Goal: Navigation & Orientation: Find specific page/section

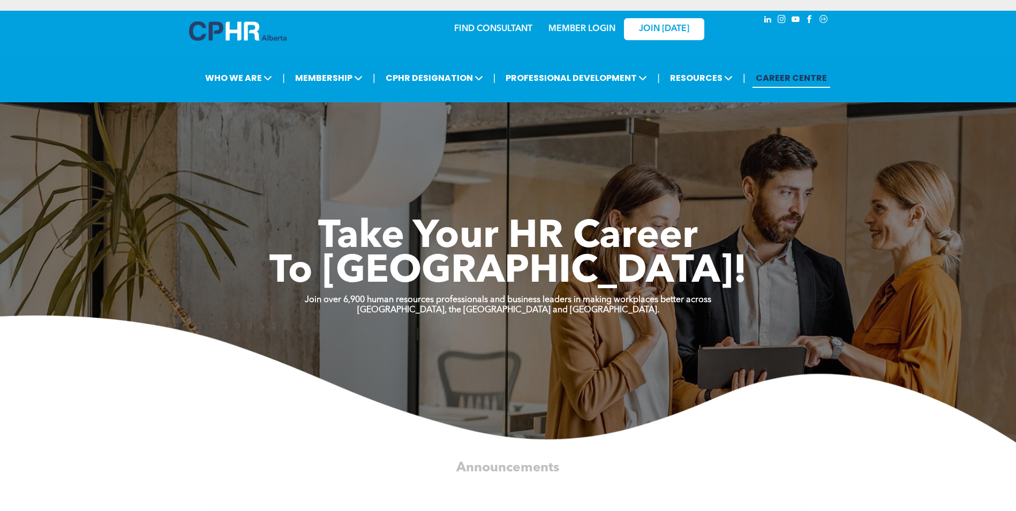
click at [592, 33] on link "MEMBER LOGIN" at bounding box center [581, 29] width 67 height 9
click at [592, 28] on link "MEMBER LOGIN" at bounding box center [581, 29] width 67 height 9
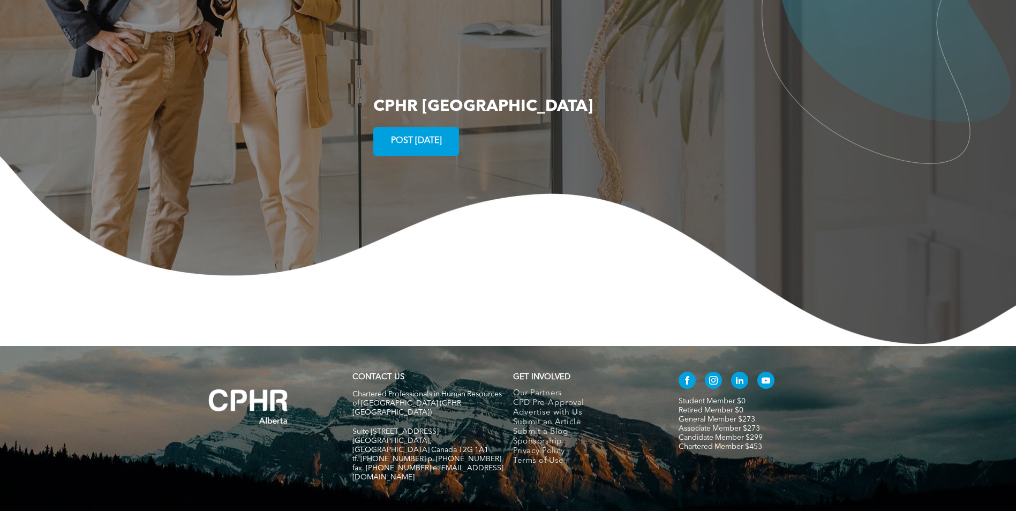
scroll to position [2035, 0]
click at [713, 397] on link "Student Member $0" at bounding box center [711, 400] width 67 height 7
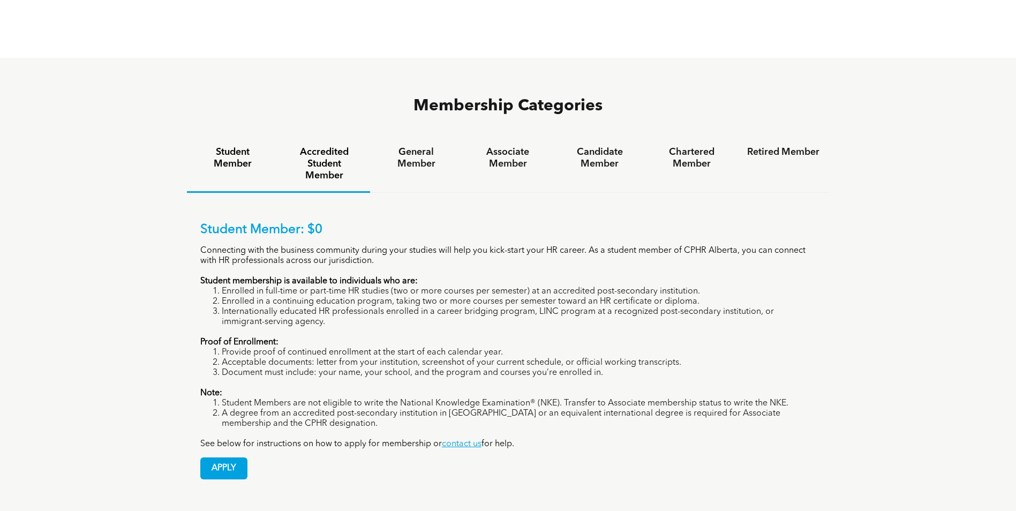
scroll to position [696, 0]
click at [312, 146] on h4 "Accredited Student Member" at bounding box center [324, 163] width 72 height 35
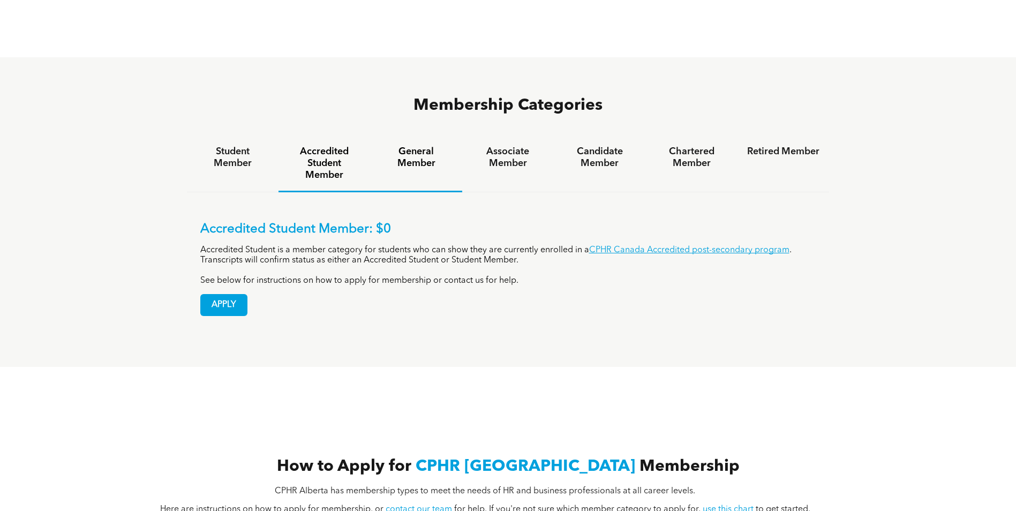
click at [414, 146] on h4 "General Member" at bounding box center [416, 158] width 72 height 24
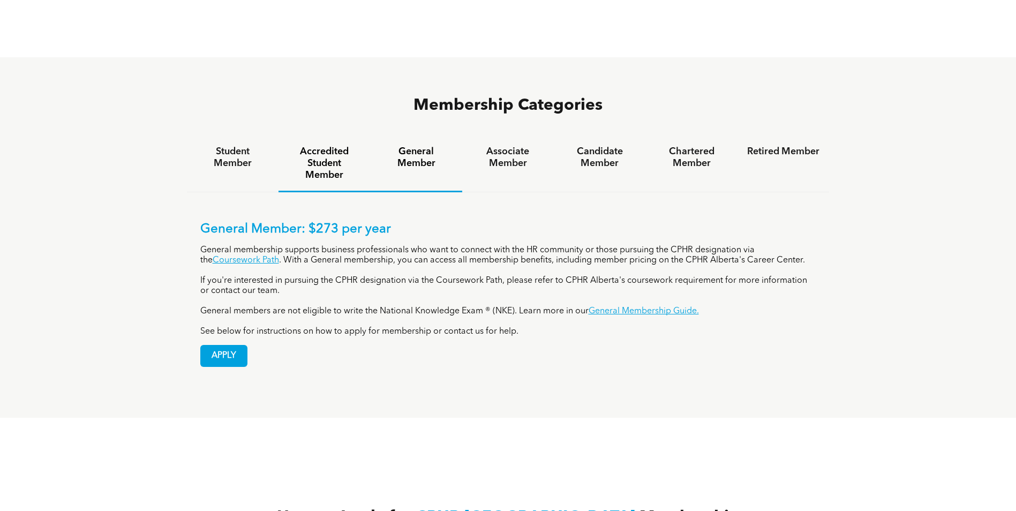
click at [343, 146] on h4 "Accredited Student Member" at bounding box center [324, 163] width 72 height 35
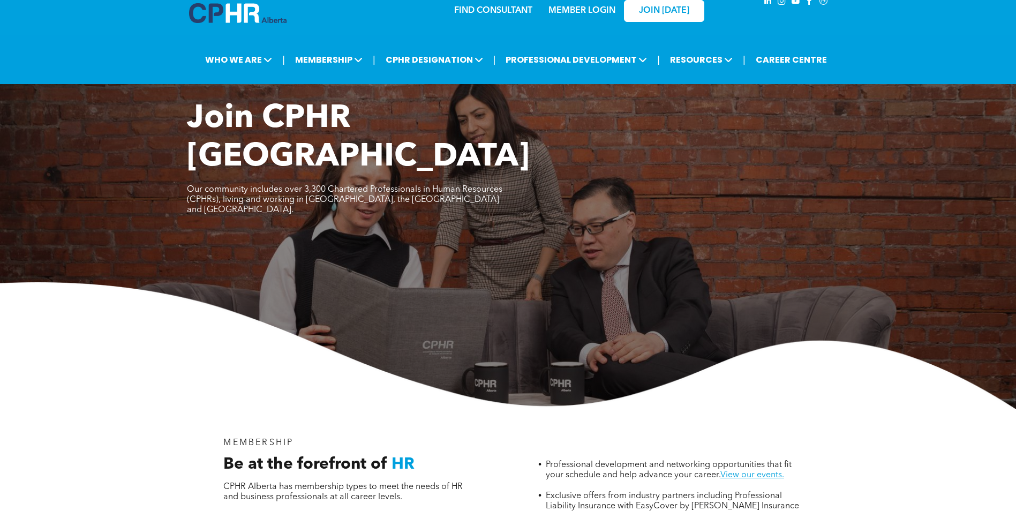
scroll to position [0, 0]
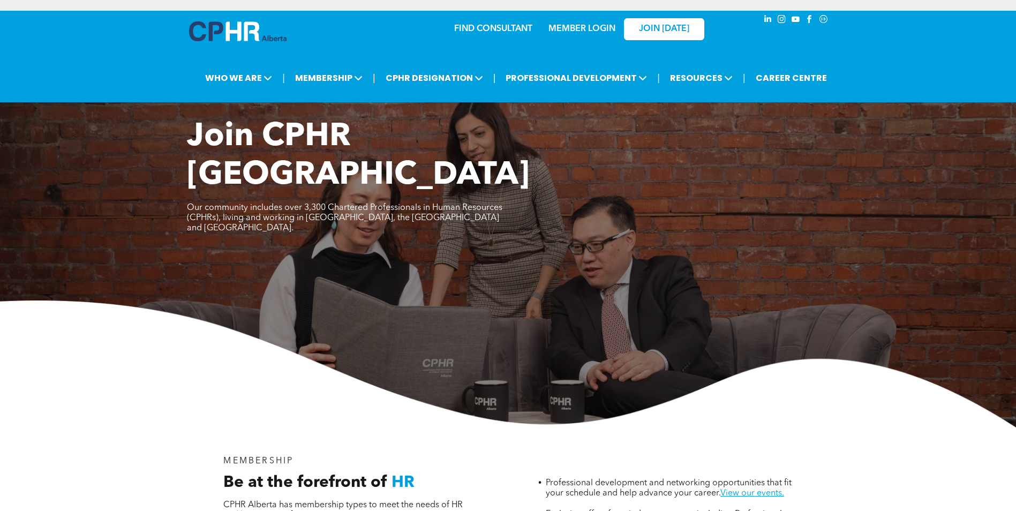
click at [583, 27] on link "MEMBER LOGIN" at bounding box center [581, 29] width 67 height 9
